Goal: Transaction & Acquisition: Purchase product/service

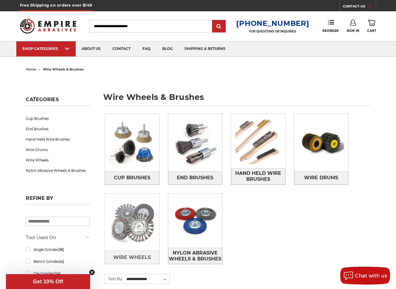
click at [131, 232] on img at bounding box center [132, 222] width 54 height 54
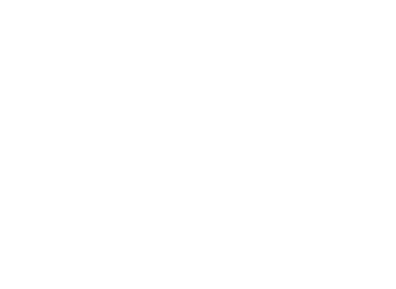
click at [0, 0] on html at bounding box center [0, 0] width 0 height 0
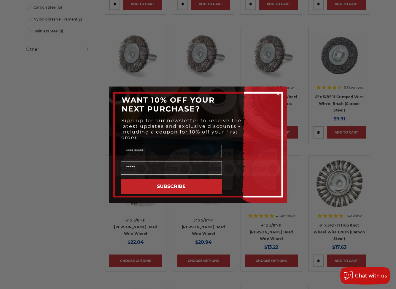
scroll to position [235, 0]
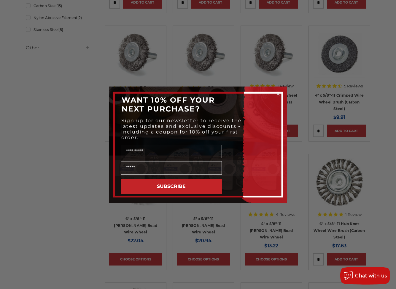
click at [278, 94] on icon "Close dialog" at bounding box center [279, 94] width 6 height 6
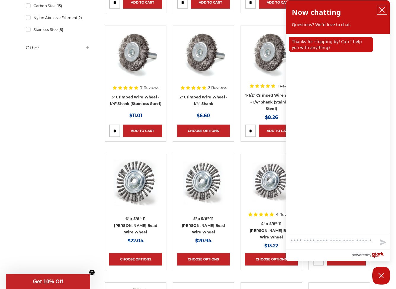
click at [383, 12] on icon "close chatbox" at bounding box center [382, 10] width 6 height 6
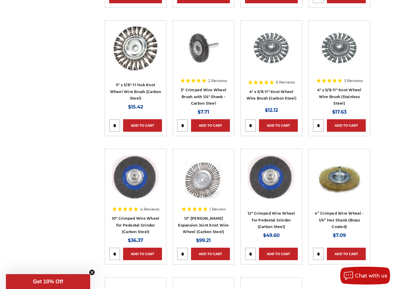
scroll to position [511, 0]
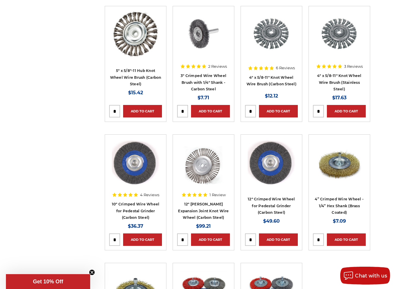
click at [126, 166] on img at bounding box center [136, 163] width 48 height 48
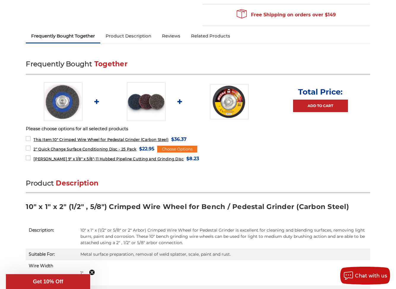
scroll to position [178, 0]
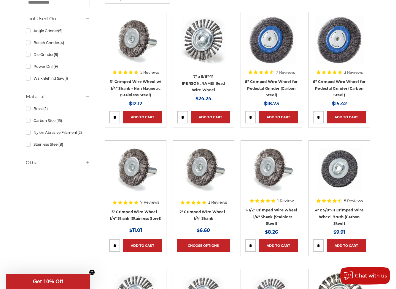
scroll to position [89, 0]
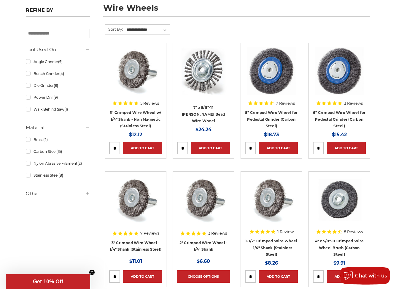
click at [88, 194] on icon at bounding box center [87, 193] width 5 height 5
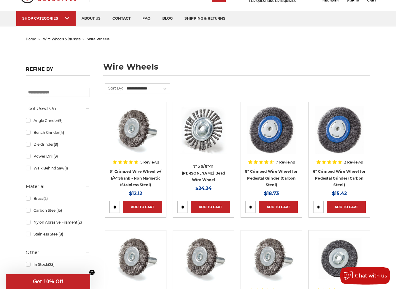
scroll to position [0, 0]
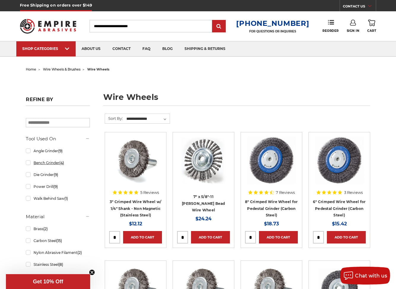
click at [28, 163] on link "Bench Grinder (4)" at bounding box center [58, 162] width 64 height 10
